Goal: Transaction & Acquisition: Purchase product/service

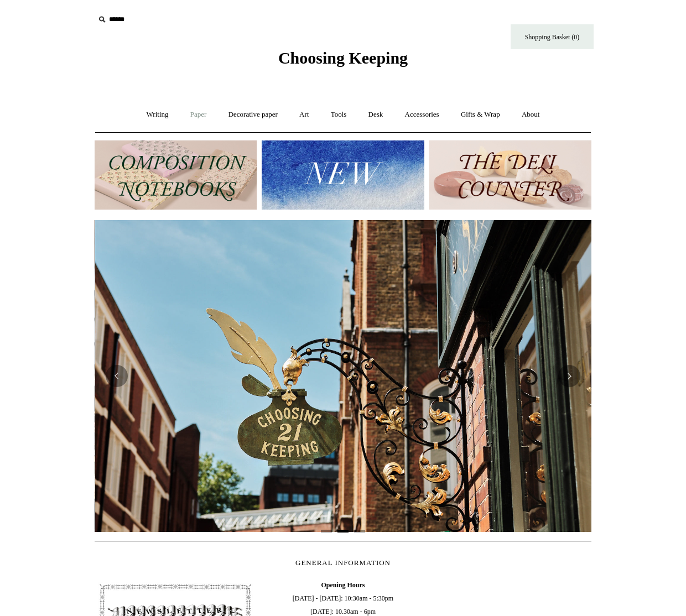
scroll to position [0, 496]
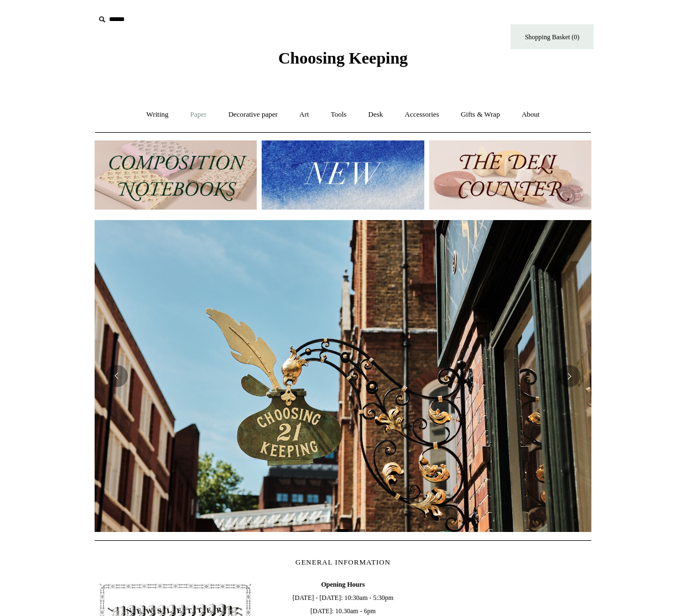
click at [185, 117] on link "Paper +" at bounding box center [198, 114] width 36 height 29
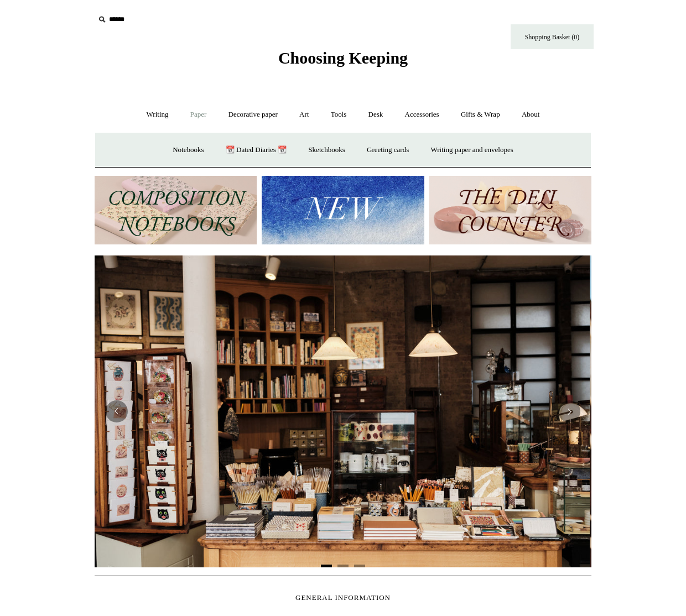
scroll to position [0, 0]
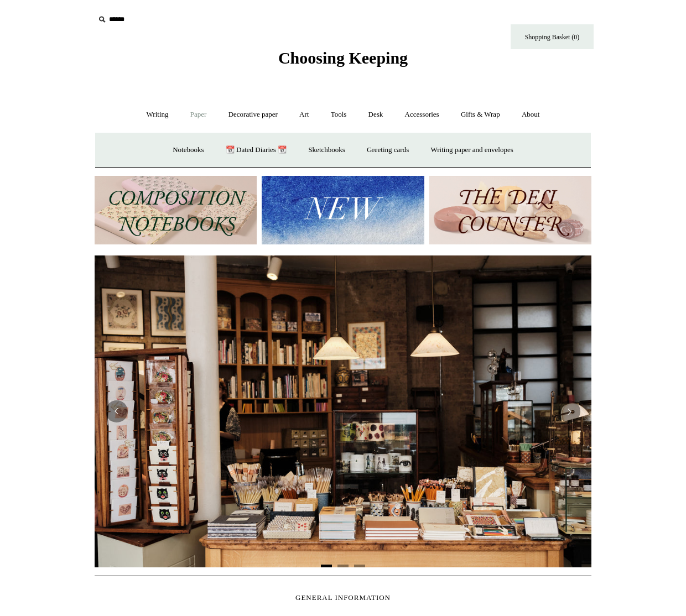
click at [206, 216] on img at bounding box center [176, 210] width 162 height 69
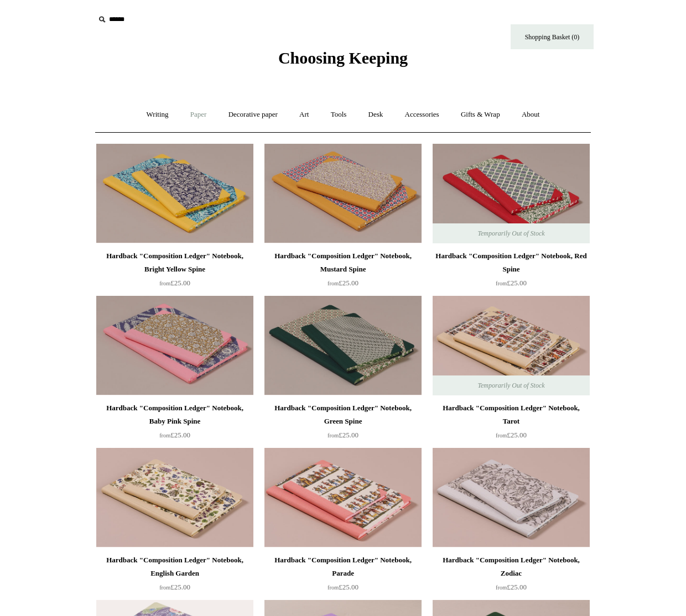
click at [194, 117] on link "Paper +" at bounding box center [198, 114] width 36 height 29
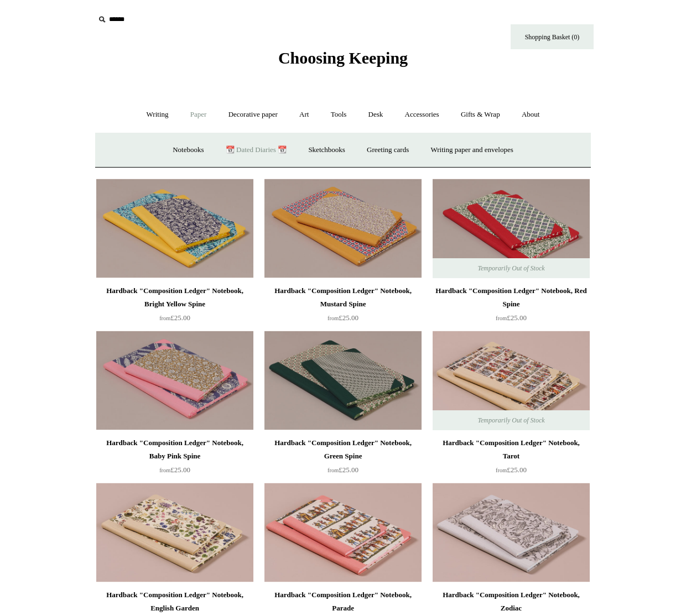
click at [245, 154] on link "📆 Dated Diaries 📆" at bounding box center [256, 149] width 81 height 29
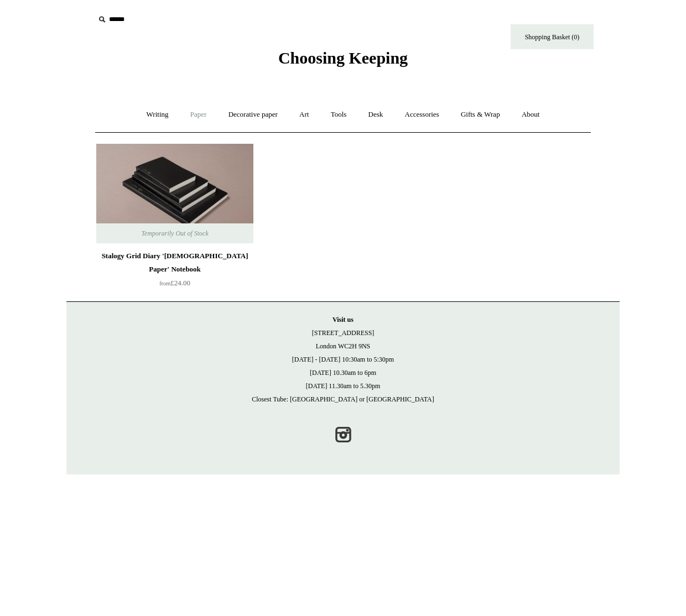
click at [186, 114] on link "Paper +" at bounding box center [198, 114] width 36 height 29
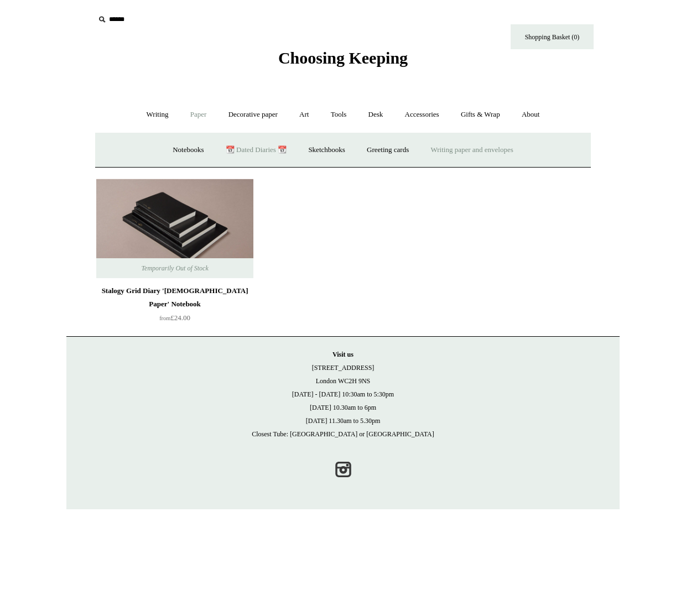
click at [474, 152] on link "Writing paper and envelopes +" at bounding box center [472, 149] width 102 height 29
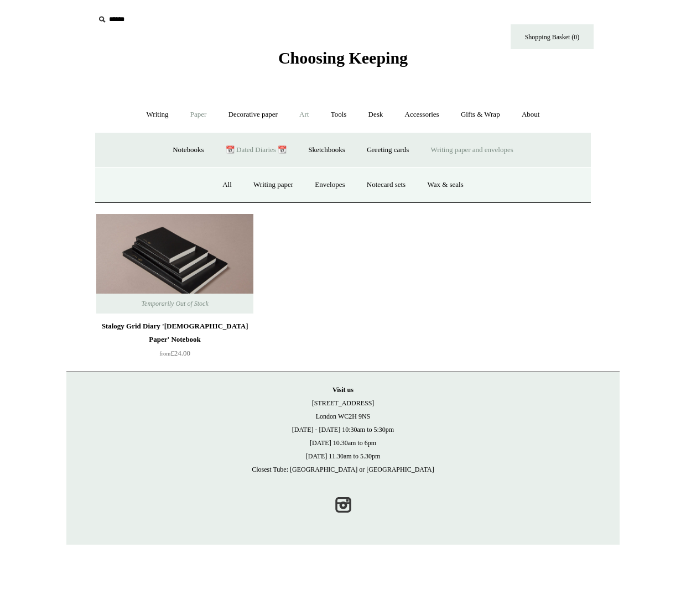
click at [307, 116] on link "Art +" at bounding box center [303, 114] width 29 height 29
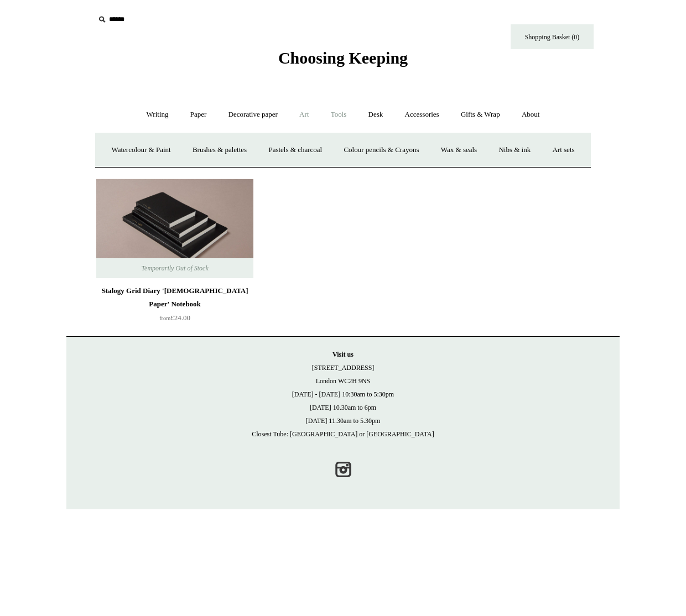
click at [357, 118] on link "Tools +" at bounding box center [339, 114] width 36 height 29
click at [436, 117] on link "Accessories +" at bounding box center [422, 114] width 54 height 29
click at [373, 117] on link "Desk +" at bounding box center [375, 114] width 35 height 29
click at [157, 119] on link "Writing +" at bounding box center [158, 114] width 42 height 29
click at [153, 118] on link "Writing -" at bounding box center [158, 114] width 42 height 29
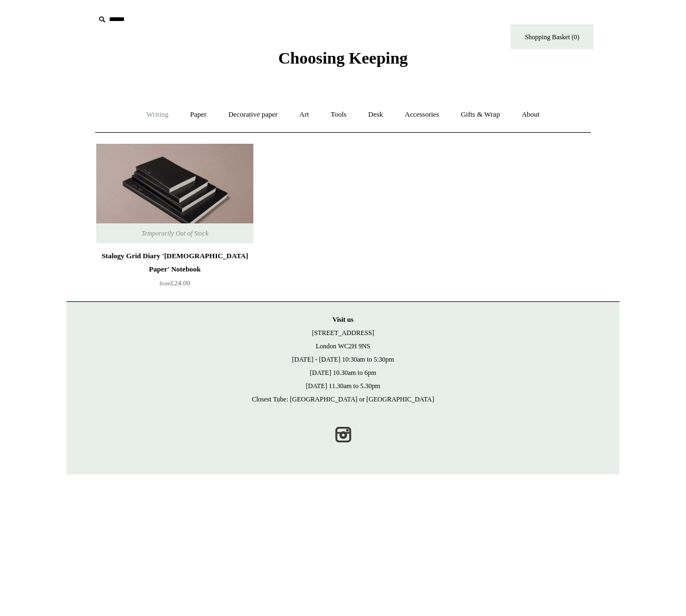
click at [150, 119] on link "Writing +" at bounding box center [158, 114] width 42 height 29
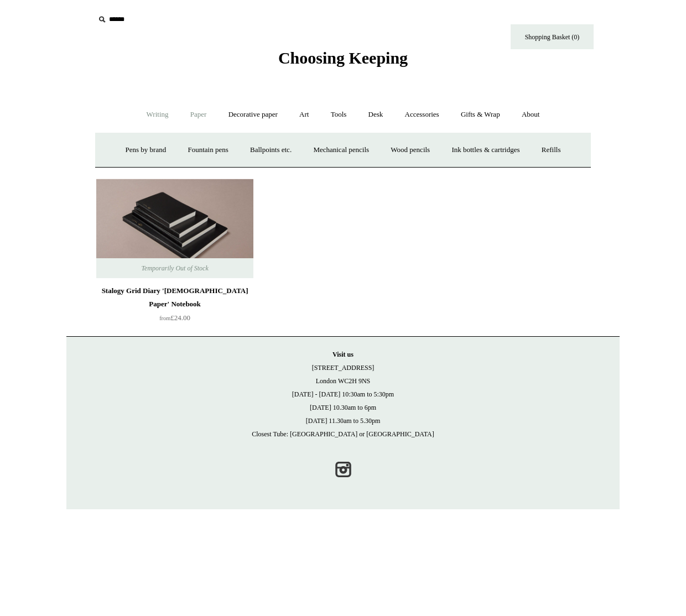
click at [193, 119] on link "Paper +" at bounding box center [198, 114] width 36 height 29
click at [189, 152] on link "Notebooks +" at bounding box center [188, 149] width 51 height 29
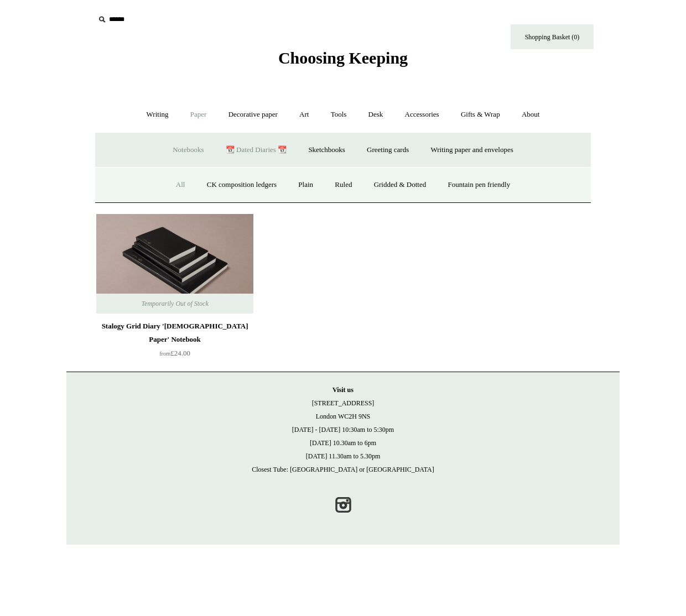
click at [172, 186] on link "All" at bounding box center [180, 184] width 29 height 29
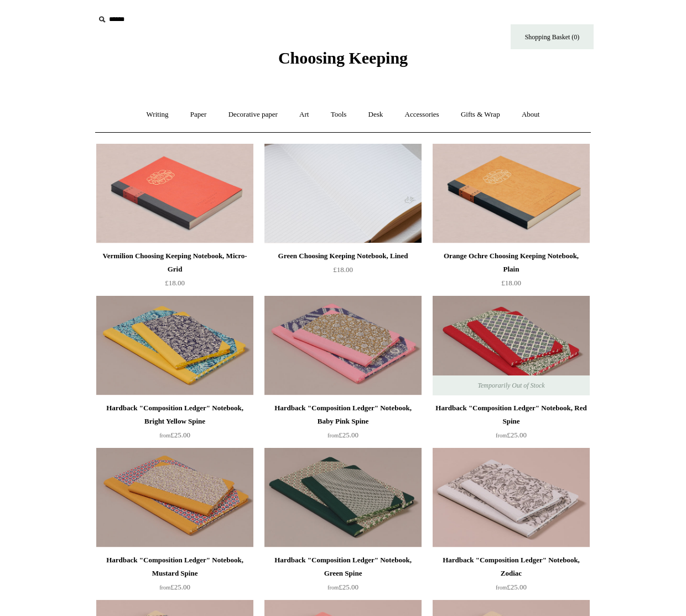
click at [348, 197] on img at bounding box center [342, 194] width 157 height 100
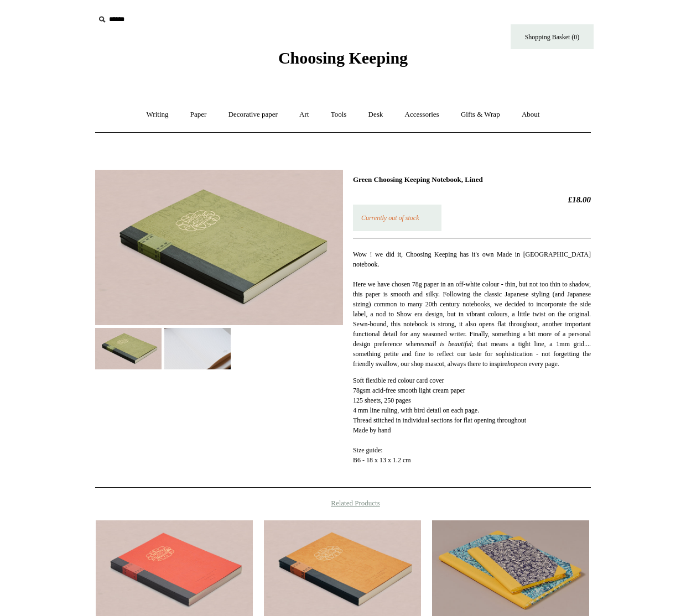
click at [286, 224] on img at bounding box center [219, 247] width 248 height 155
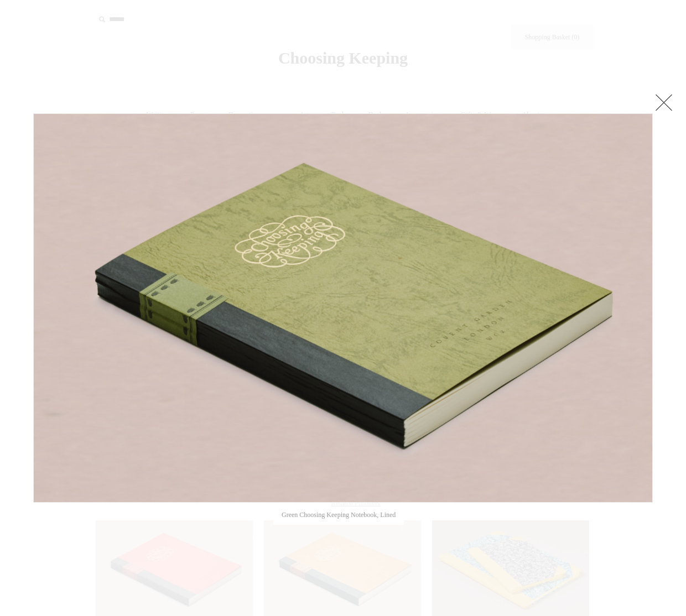
click at [666, 30] on div at bounding box center [343, 420] width 686 height 840
